Goal: Task Accomplishment & Management: Manage account settings

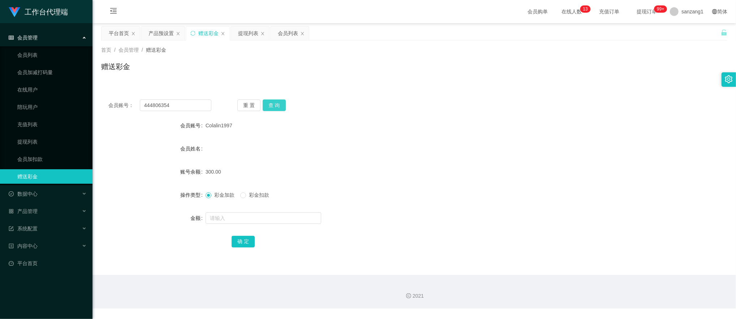
type input "444806354"
click at [274, 108] on button "查 询" at bounding box center [274, 105] width 23 height 12
click at [223, 215] on input "text" at bounding box center [264, 218] width 116 height 12
click at [254, 193] on span "彩金扣款" at bounding box center [259, 195] width 26 height 6
click at [244, 216] on input "text" at bounding box center [264, 218] width 116 height 12
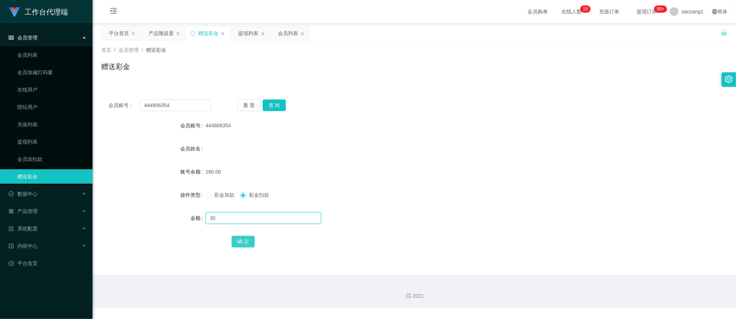
type input "30"
click at [232, 239] on button "确 定" at bounding box center [243, 242] width 23 height 12
drag, startPoint x: 134, startPoint y: 100, endPoint x: 23, endPoint y: 81, distance: 112.2
click at [2, 81] on section "工作台代理端 会员管理 会员列表 会员加减打码量 在线用户 陪玩用户 充值列表 提现列表 会员加扣款 赠送彩金 数据中心 产品管理 注单管理 产品列表 产品预…" at bounding box center [368, 154] width 736 height 308
click at [269, 103] on button "查 询" at bounding box center [274, 105] width 23 height 12
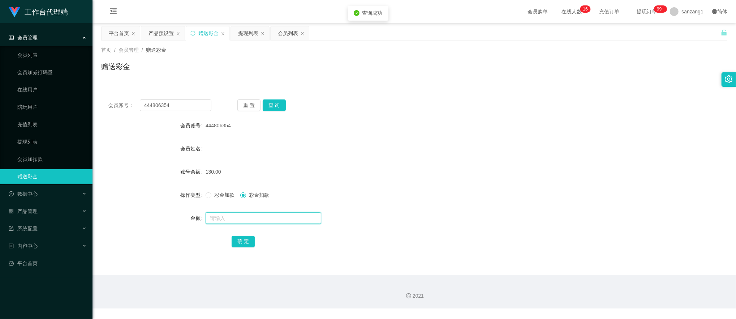
click at [235, 219] on input "text" at bounding box center [264, 218] width 116 height 12
type input "130"
click at [242, 238] on button "确 定" at bounding box center [243, 242] width 23 height 12
drag, startPoint x: 148, startPoint y: 106, endPoint x: 32, endPoint y: 80, distance: 118.5
click at [32, 80] on section "工作台代理端 会员管理 会员列表 会员加减打码量 在线用户 陪玩用户 充值列表 提现列表 会员加扣款 赠送彩金 数据中心 产品管理 注单管理 产品列表 产品预…" at bounding box center [368, 154] width 736 height 308
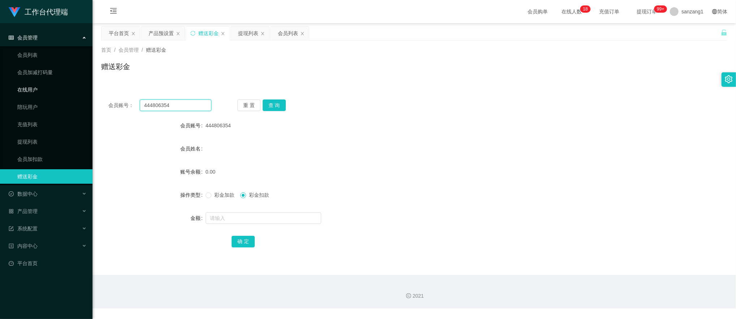
paste input "90380418"
type input "90380418"
click at [277, 103] on button "查 询" at bounding box center [274, 105] width 23 height 12
click at [222, 218] on input "text" at bounding box center [264, 218] width 116 height 12
type input "70"
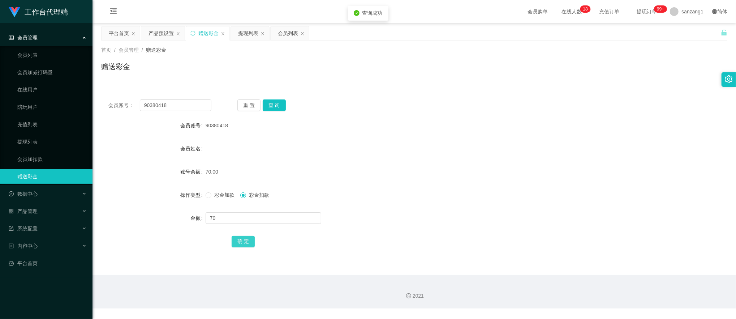
click at [242, 239] on button "确 定" at bounding box center [243, 242] width 23 height 12
drag, startPoint x: 192, startPoint y: 101, endPoint x: 69, endPoint y: 102, distance: 122.2
click at [69, 102] on section "工作台代理端 会员管理 会员列表 会员加减打码量 在线用户 陪玩用户 充值列表 提现列表 会员加扣款 赠送彩金 数据中心 产品管理 注单管理 产品列表 产品预…" at bounding box center [368, 154] width 736 height 308
paste input "6585578199"
type input "6585578199"
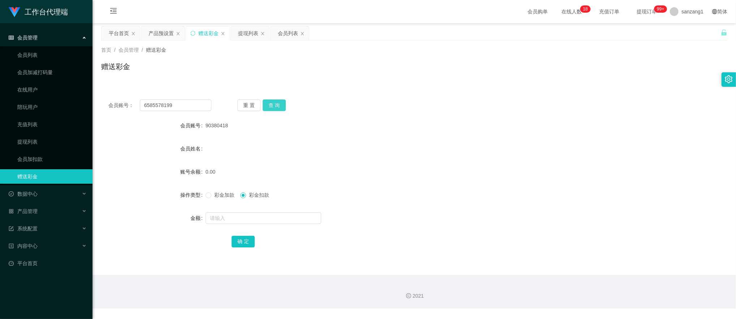
click at [277, 106] on button "查 询" at bounding box center [274, 105] width 23 height 12
click at [233, 219] on input "text" at bounding box center [264, 218] width 116 height 12
type input "190"
click at [243, 240] on button "确 定" at bounding box center [243, 242] width 23 height 12
paste input "Colalin1997"
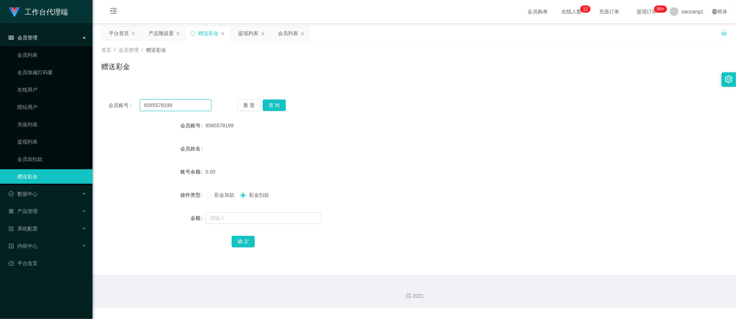
drag, startPoint x: 177, startPoint y: 107, endPoint x: 111, endPoint y: 95, distance: 66.4
click at [97, 98] on main "关闭左侧 关闭右侧 关闭其它 刷新页面 平台首页 产品预设置 赠送彩金 提现列表 会员列表 首页 / 会员管理 / 赠送彩金 / 赠送彩金 会员账号： 658…" at bounding box center [415, 149] width 644 height 252
type input "Colalin1997"
click at [267, 103] on button "查 询" at bounding box center [274, 105] width 23 height 12
click at [220, 226] on form "会员账号 Colalin1997 会员姓名 账号余额 390.00 操作类型 彩金加款 彩金扣款 金额 确 定" at bounding box center [414, 183] width 626 height 130
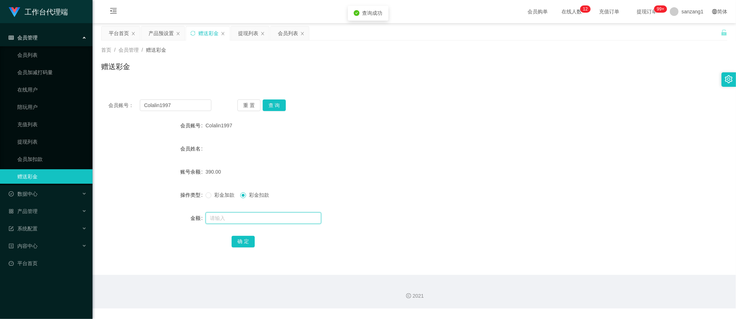
click at [228, 222] on input "text" at bounding box center [264, 218] width 116 height 12
type input "390"
click at [242, 243] on button "确 定" at bounding box center [243, 242] width 23 height 12
